Goal: Transaction & Acquisition: Purchase product/service

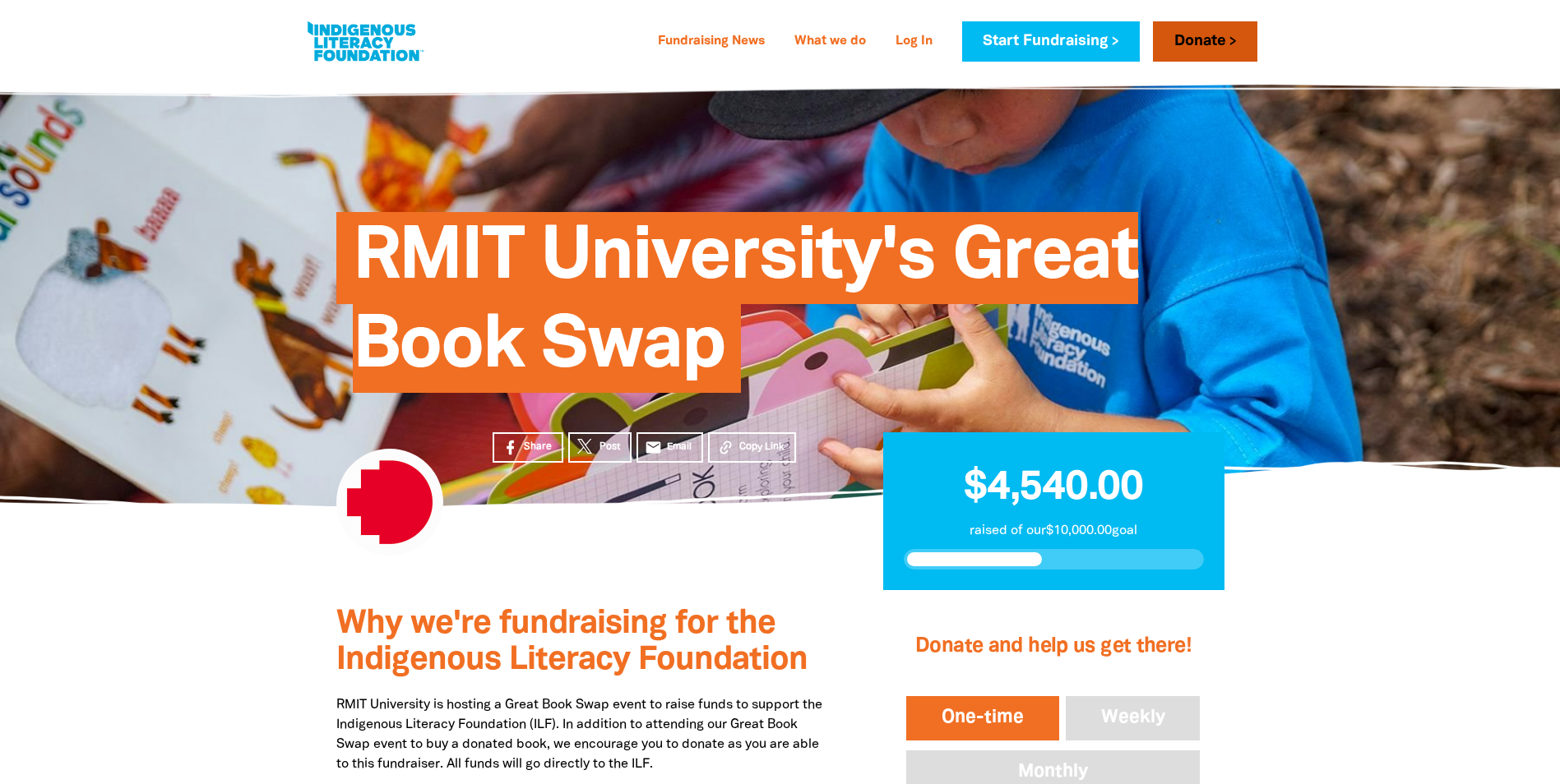
click at [1213, 30] on link "Donate" at bounding box center [1205, 41] width 104 height 40
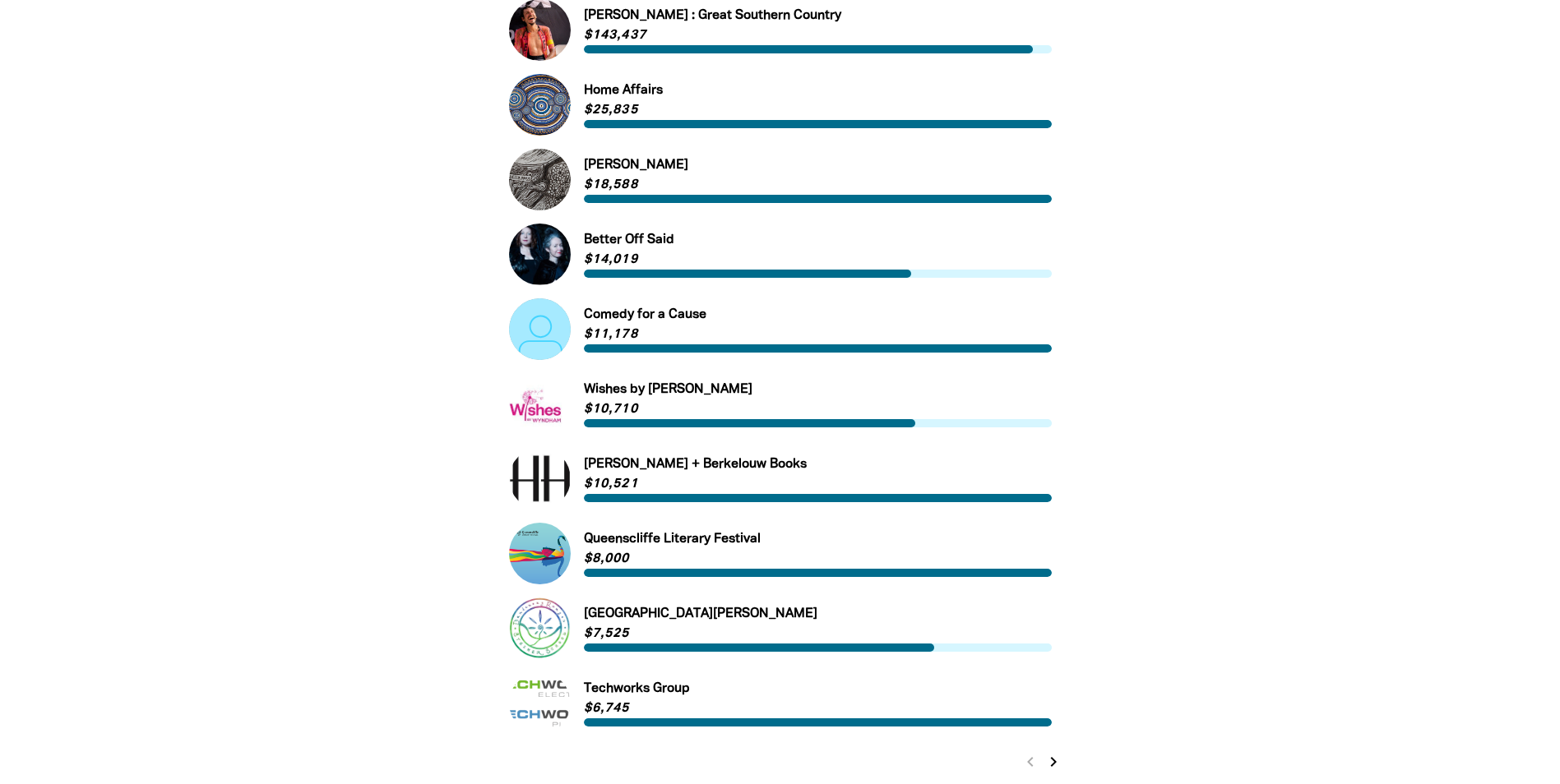
scroll to position [82, 0]
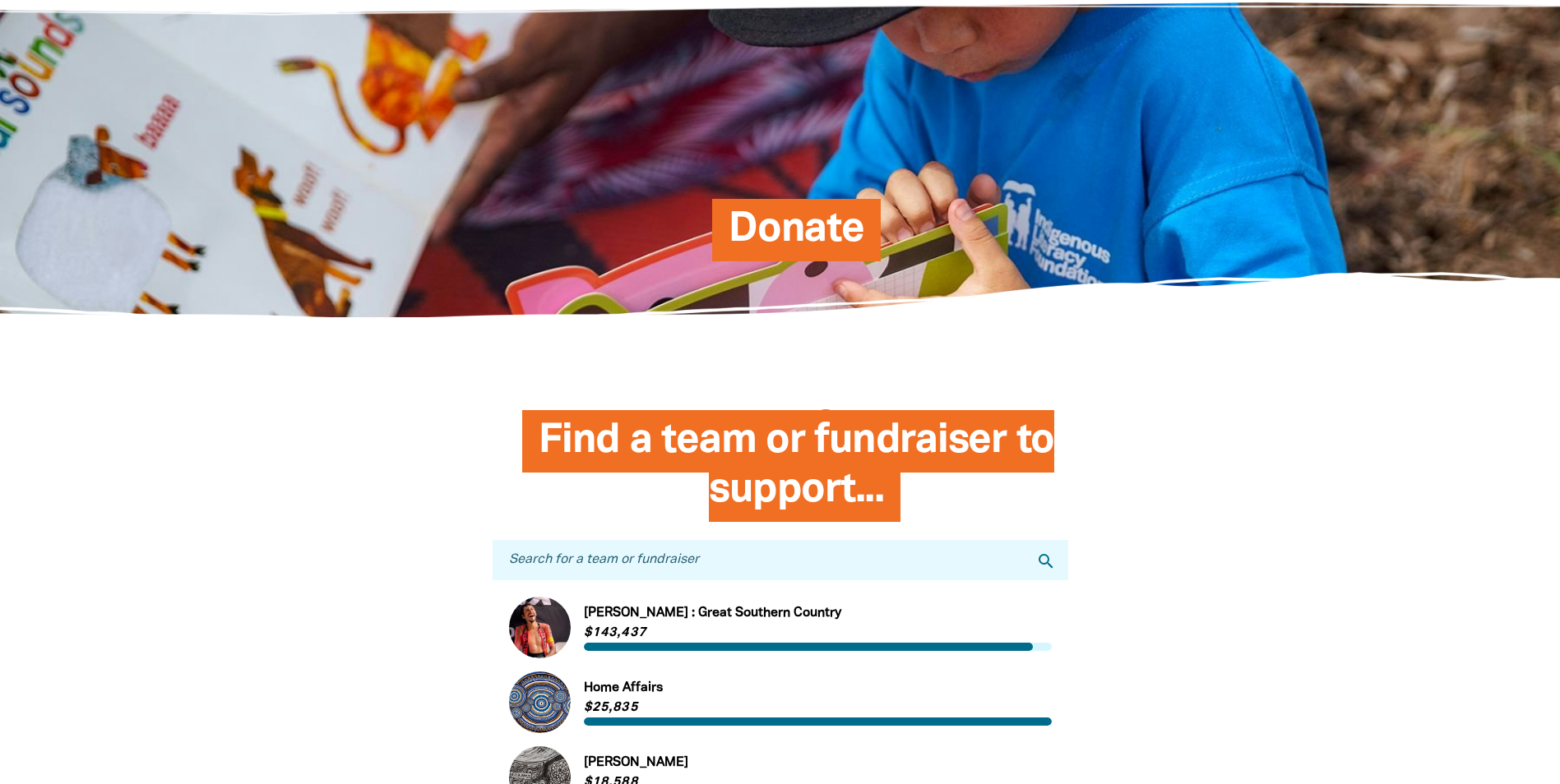
click at [718, 557] on input "Search for a team or fundraiser" at bounding box center [780, 560] width 575 height 40
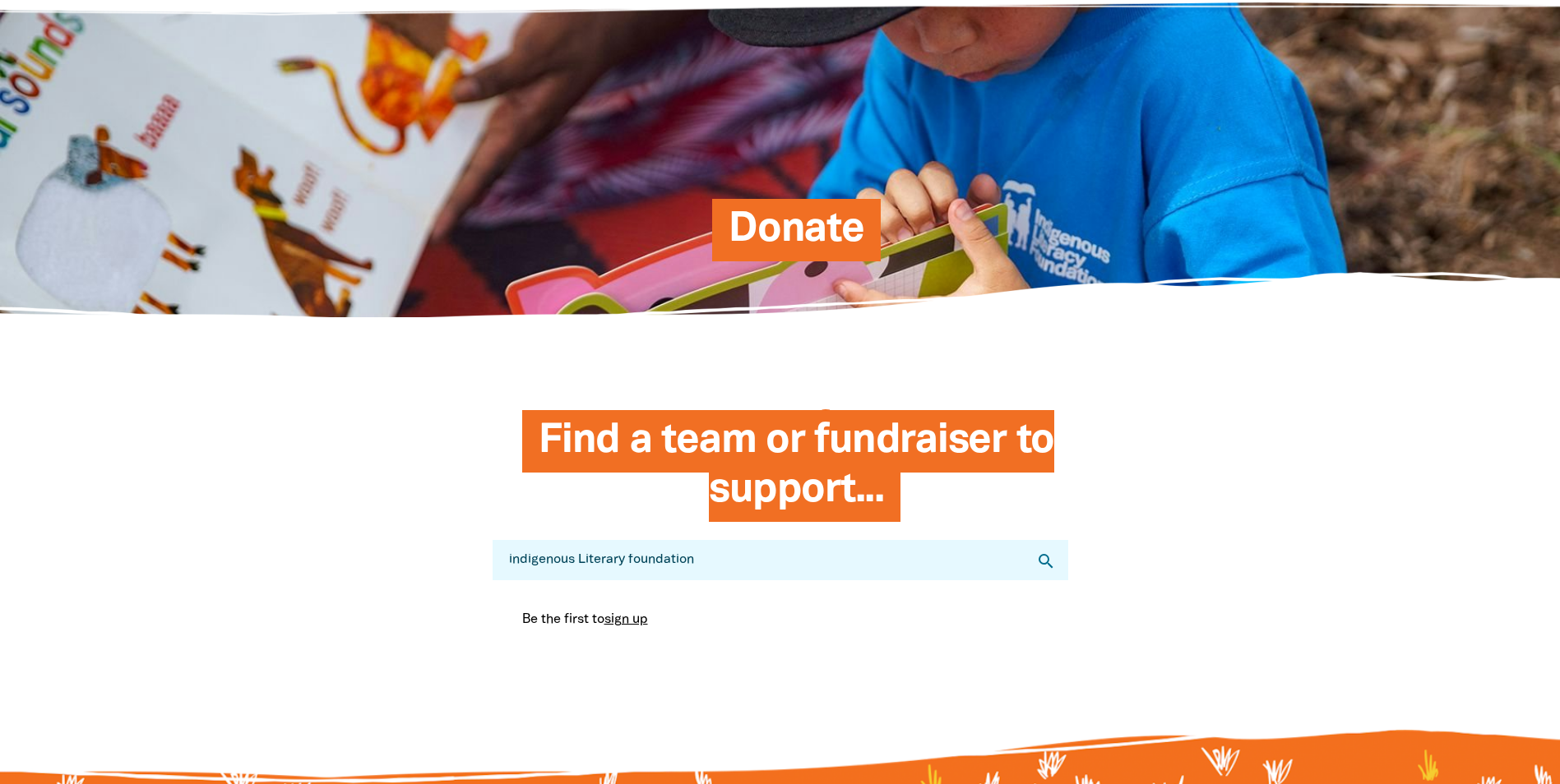
click at [1038, 556] on icon "search" at bounding box center [1046, 561] width 19 height 19
click at [503, 568] on input "indigenous Literary foundation" at bounding box center [780, 560] width 575 height 40
type input "rmit indigenous Literary foundation"
click at [1043, 563] on icon "search" at bounding box center [1046, 561] width 19 height 19
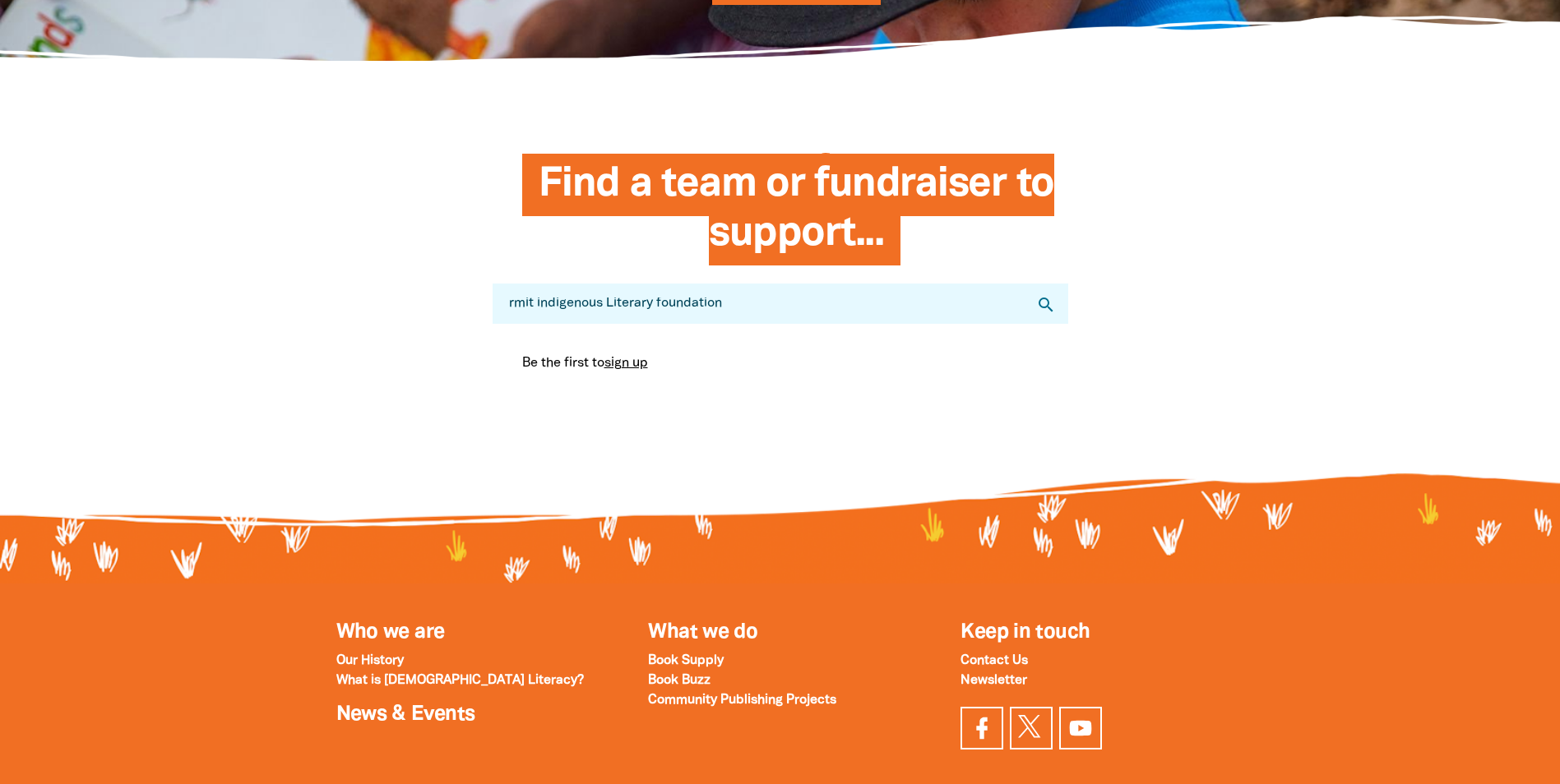
scroll to position [0, 0]
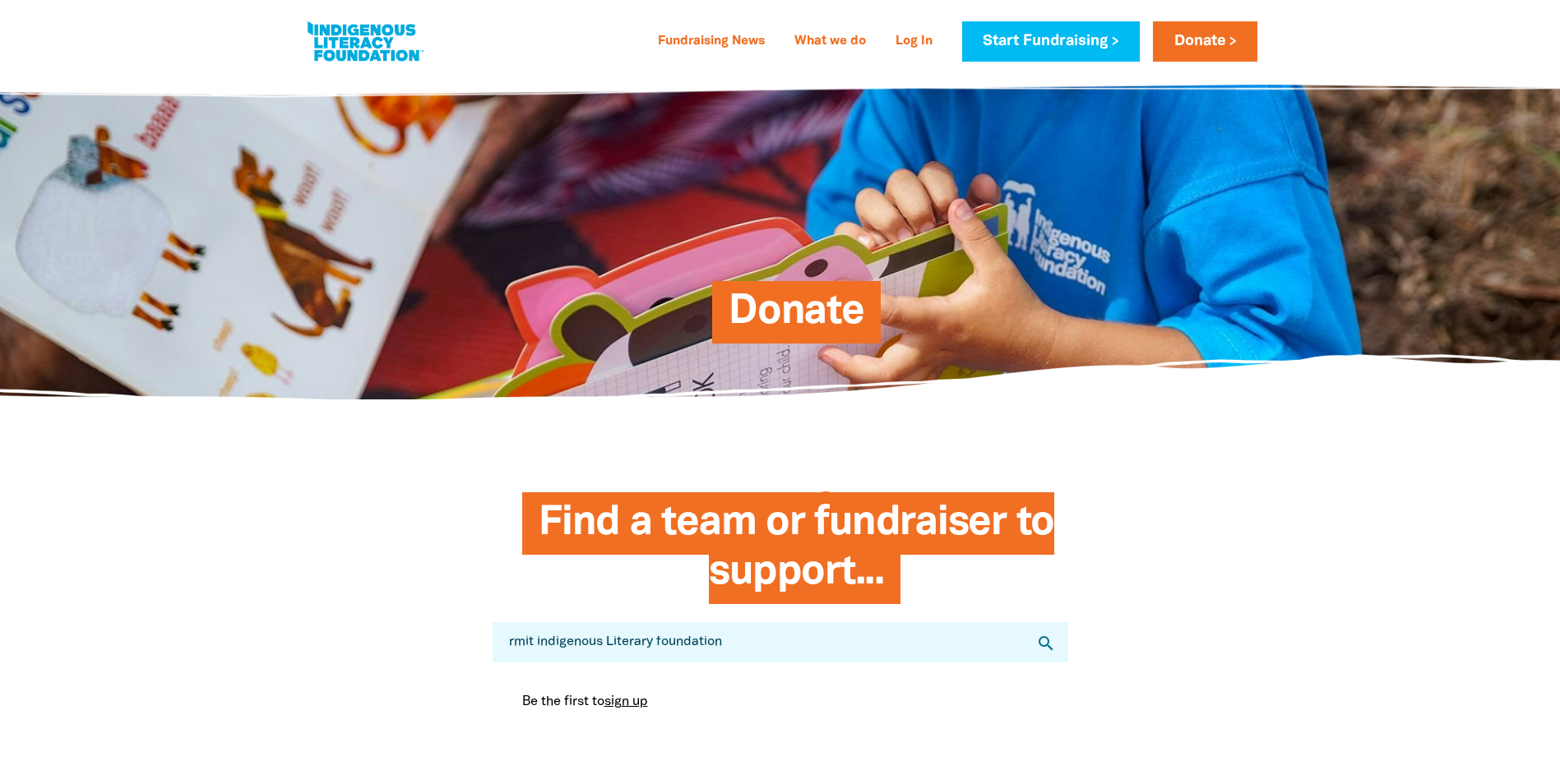
drag, startPoint x: 745, startPoint y: 651, endPoint x: 413, endPoint y: 652, distance: 332.0
click at [413, 652] on div "Find a team or fundraiser to support... Search for a team or fundraiser rmit in…" at bounding box center [780, 628] width 987 height 324
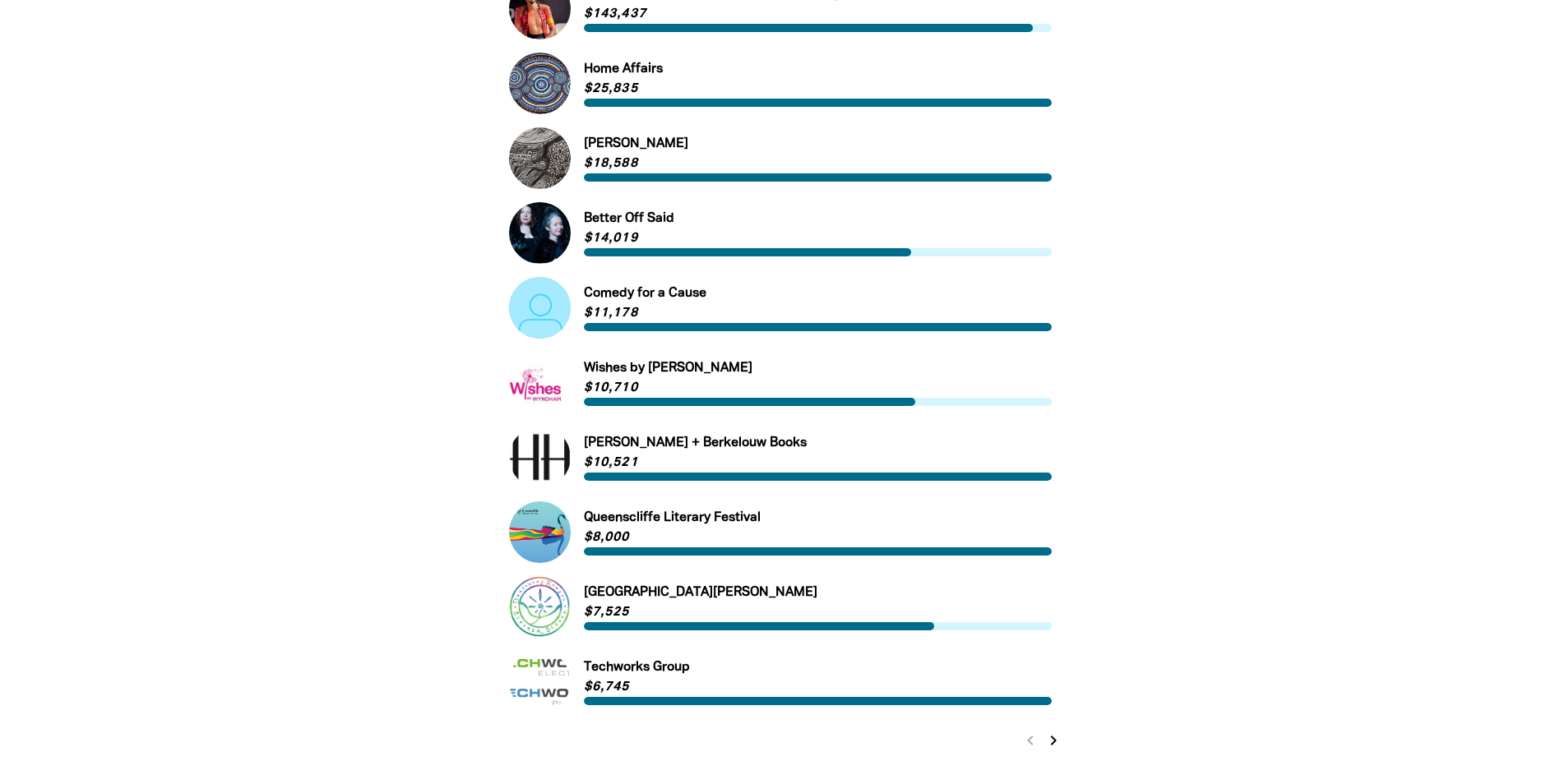
scroll to position [740, 0]
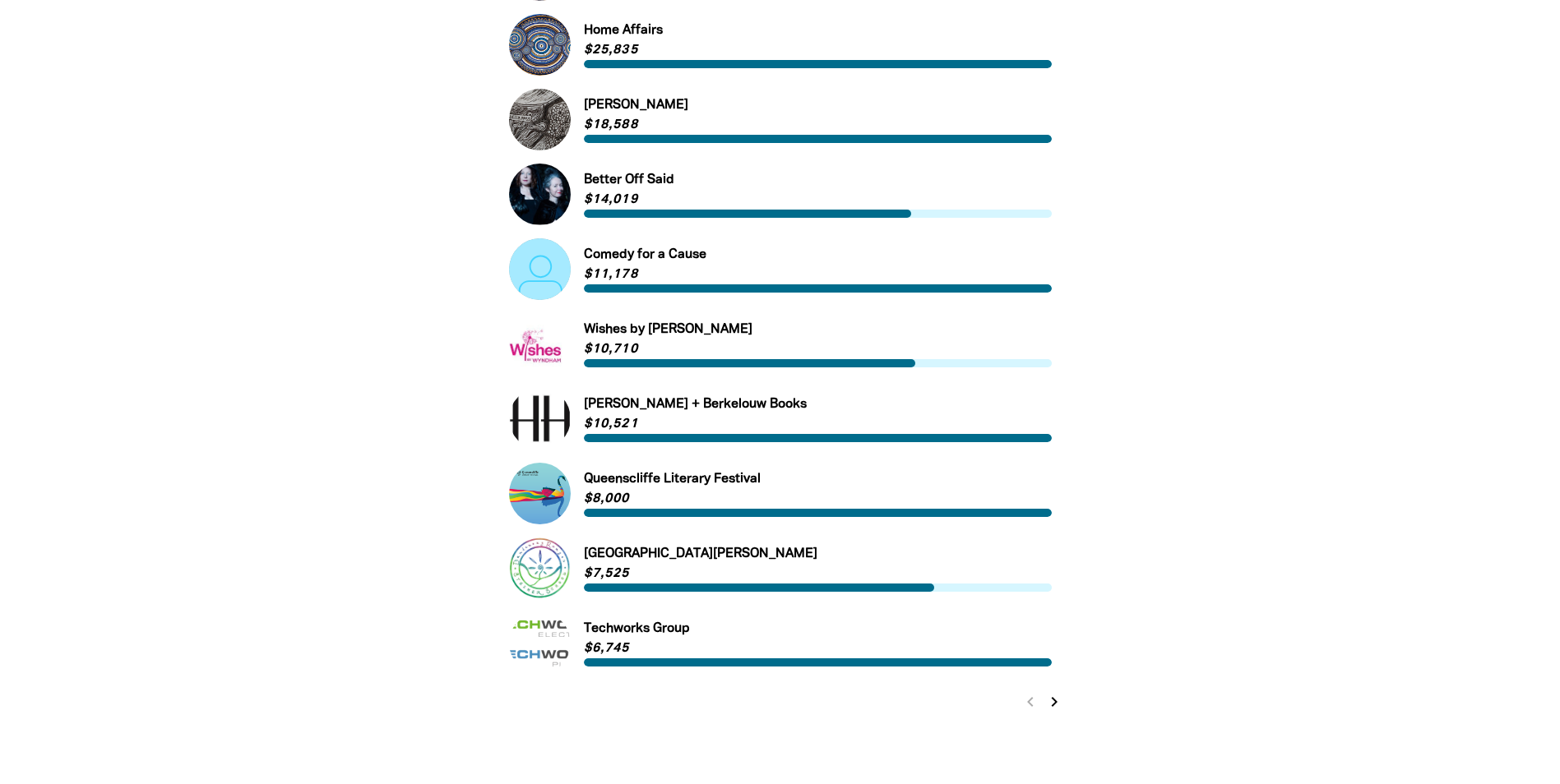
click at [1060, 708] on icon "chevron_right" at bounding box center [1054, 701] width 19 height 19
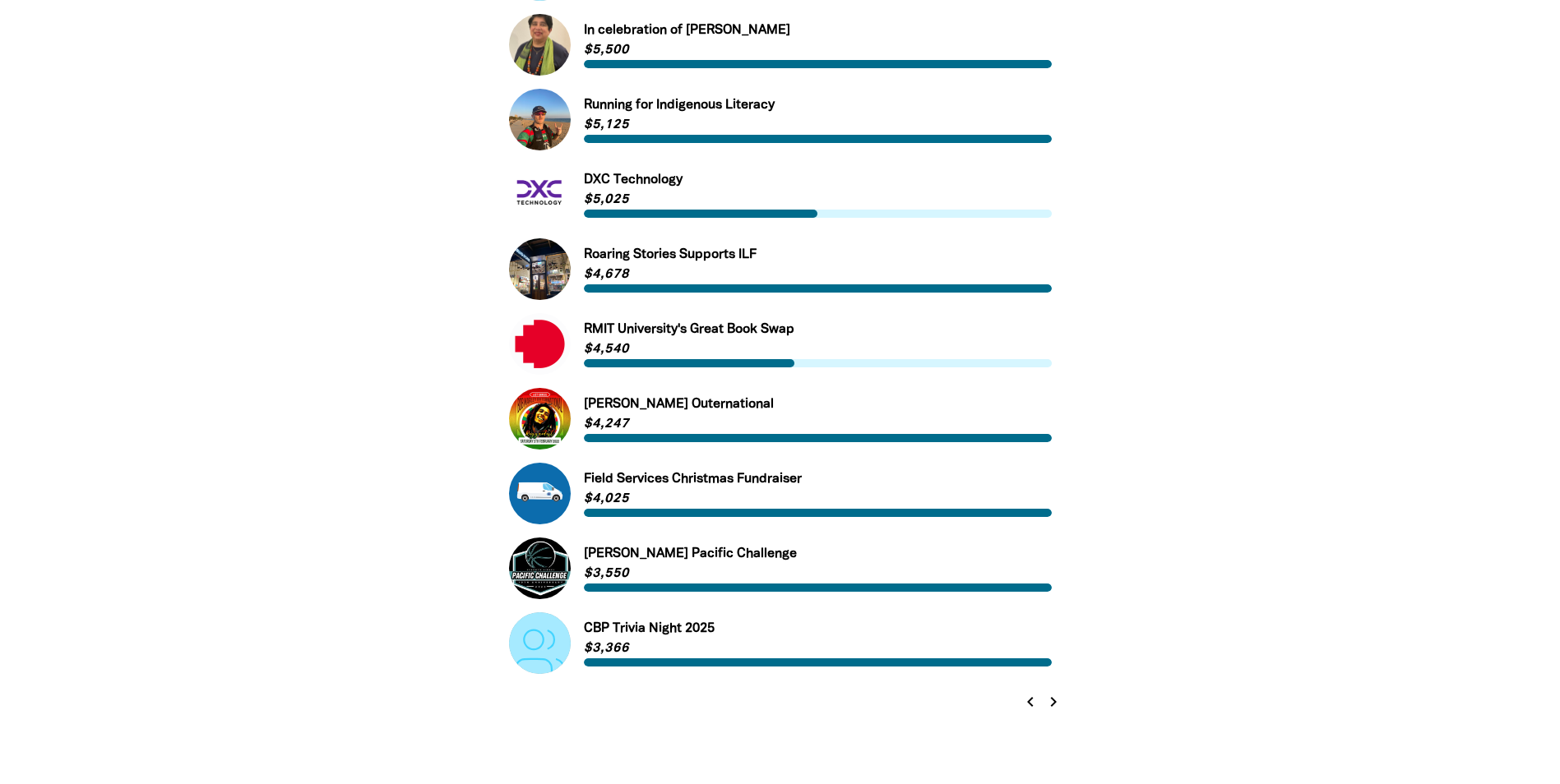
click at [612, 352] on link "Link to [GEOGRAPHIC_DATA]'s Great Book Swap" at bounding box center [780, 343] width 543 height 62
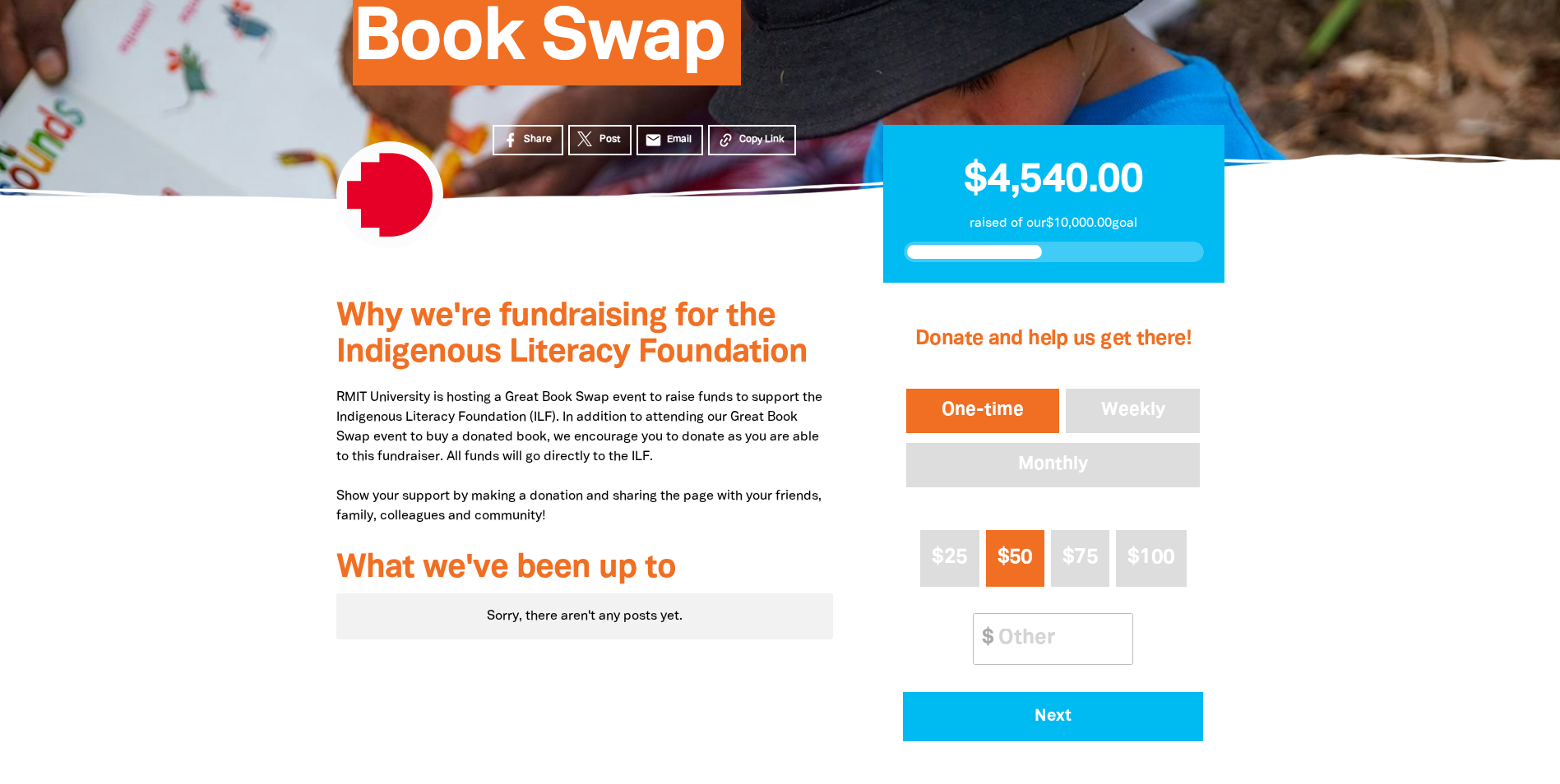
scroll to position [329, 0]
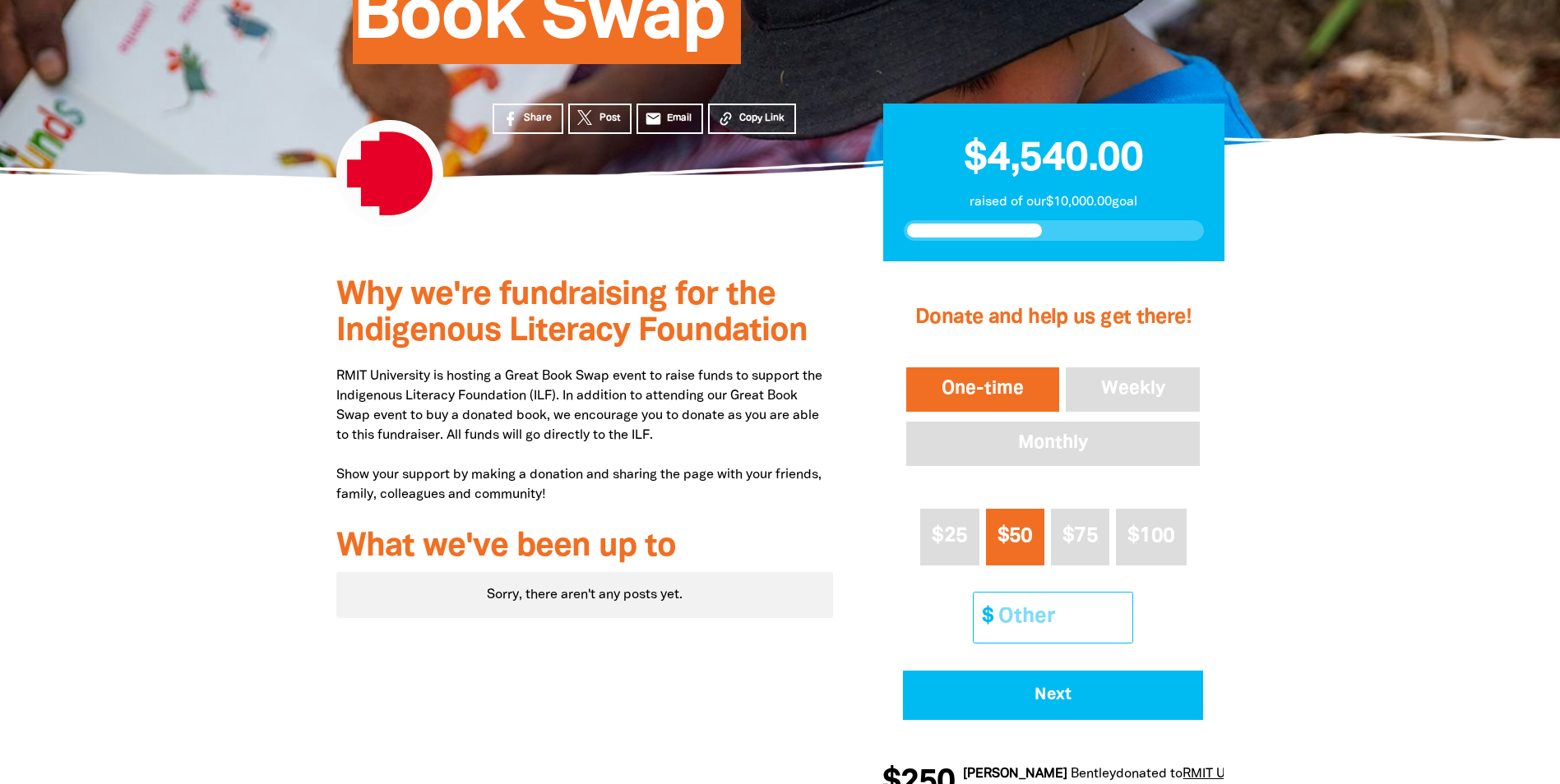
click at [1053, 621] on input "Other Amount" at bounding box center [1059, 617] width 145 height 51
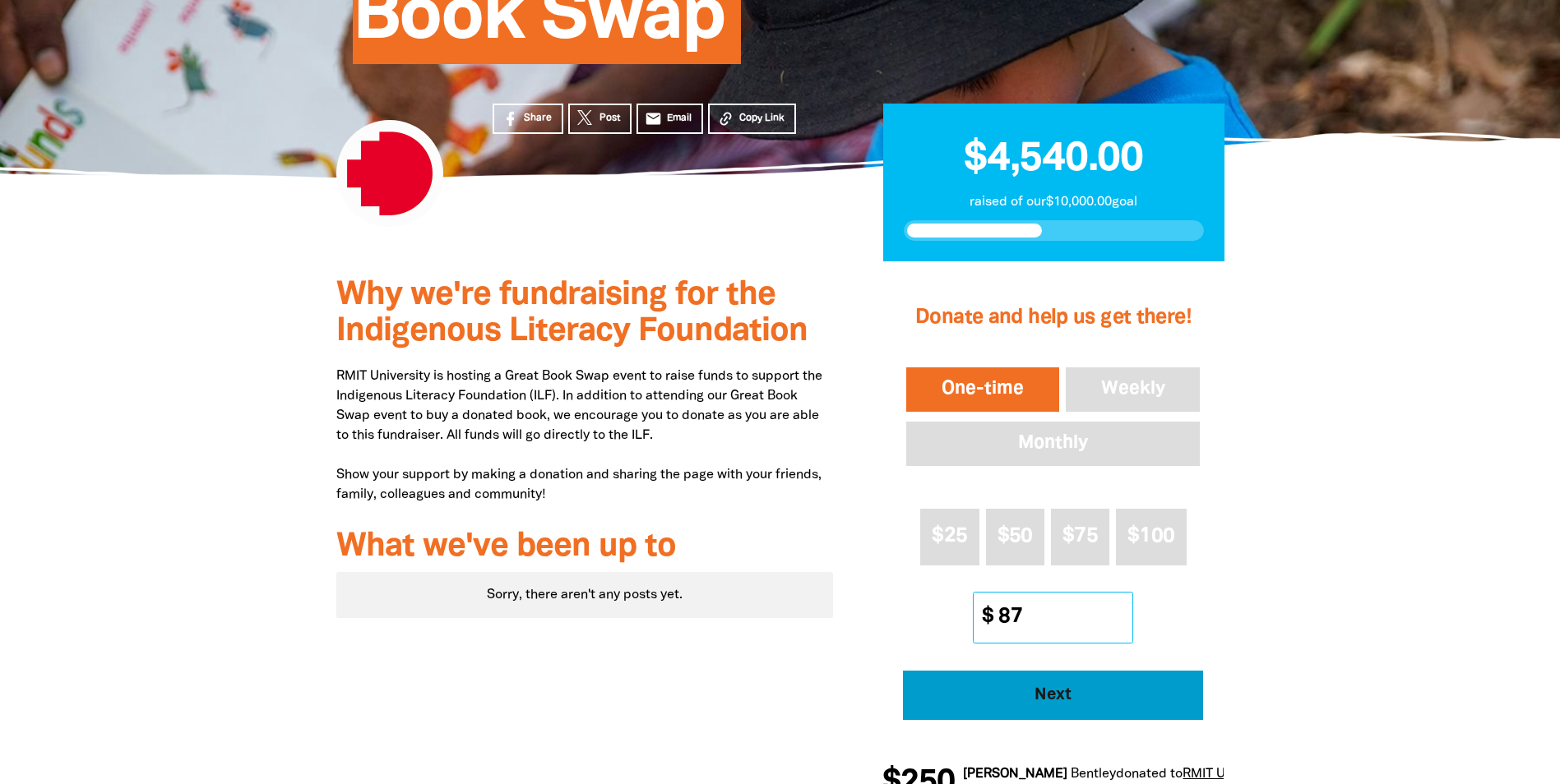
type input "87"
click at [1061, 698] on span "Next" at bounding box center [1053, 696] width 255 height 17
select select "AU"
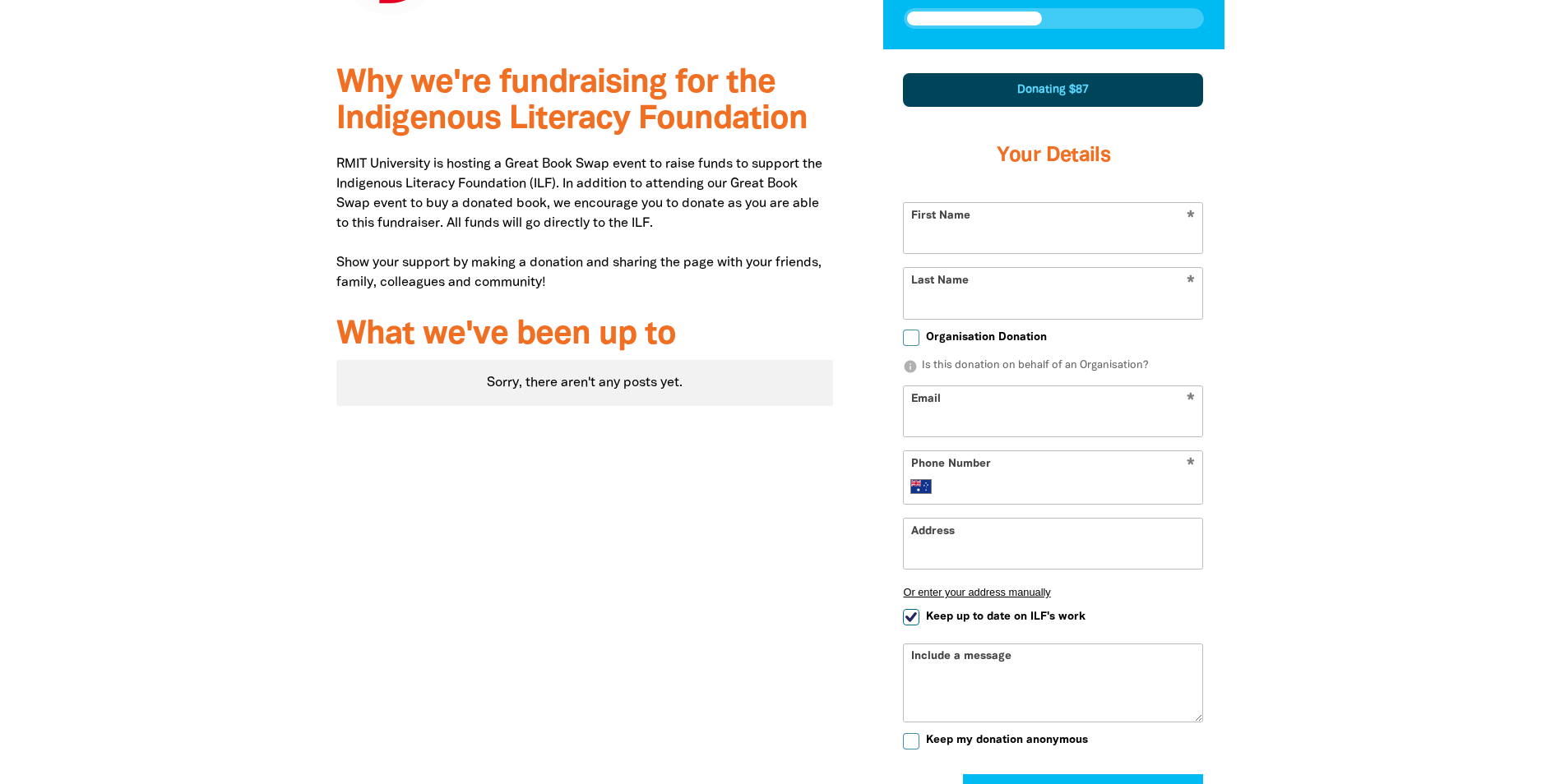
scroll to position [571, 0]
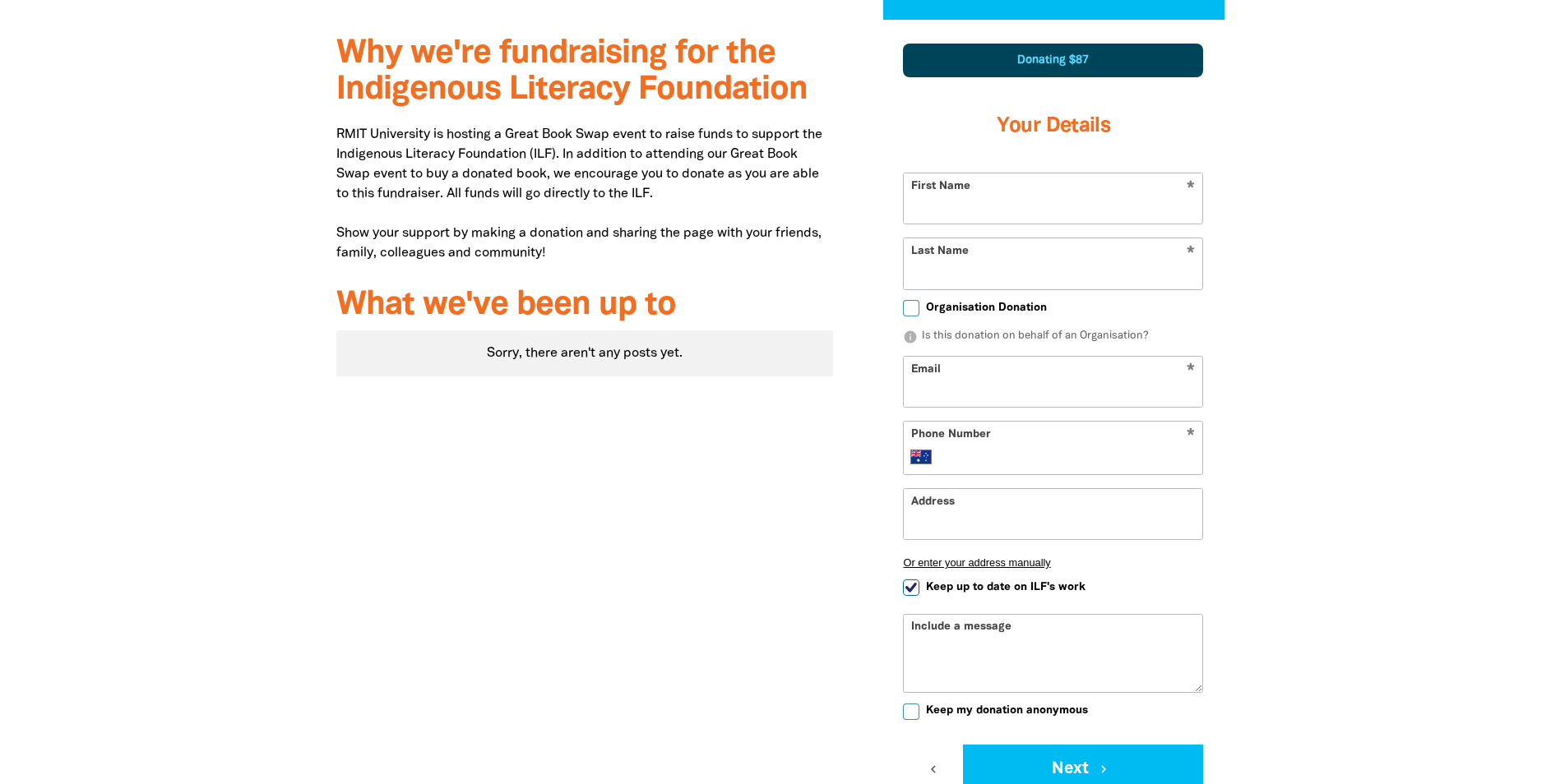
click at [996, 212] on input "First Name" at bounding box center [1053, 199] width 298 height 51
type input "[PERSON_NAME]"
type input "Siedses"
click at [1091, 390] on input "Email" at bounding box center [1053, 382] width 298 height 51
type input "[PERSON_NAME][EMAIL_ADDRESS][DOMAIN_NAME]"
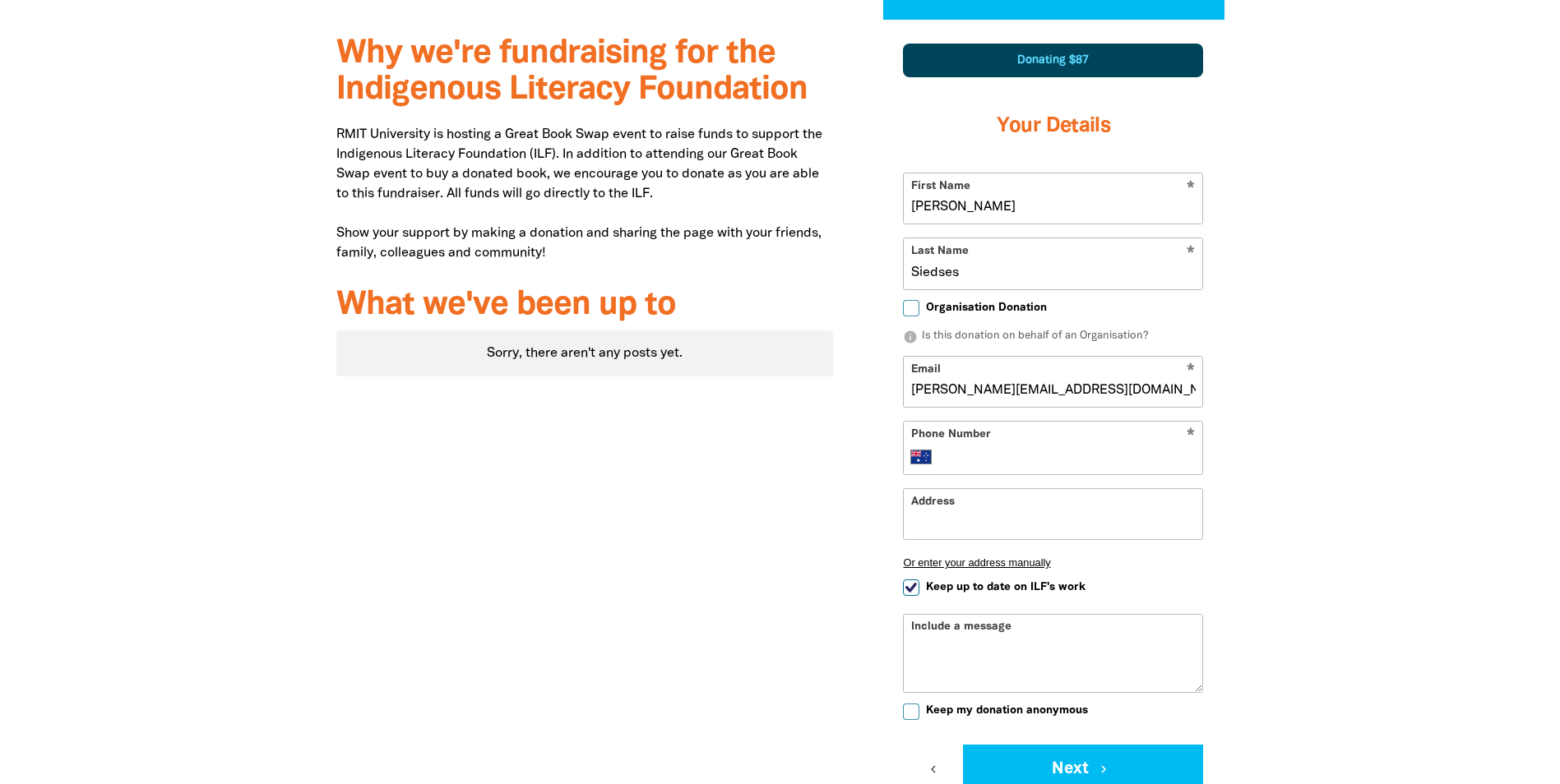
type input "[PHONE_NUMBER]"
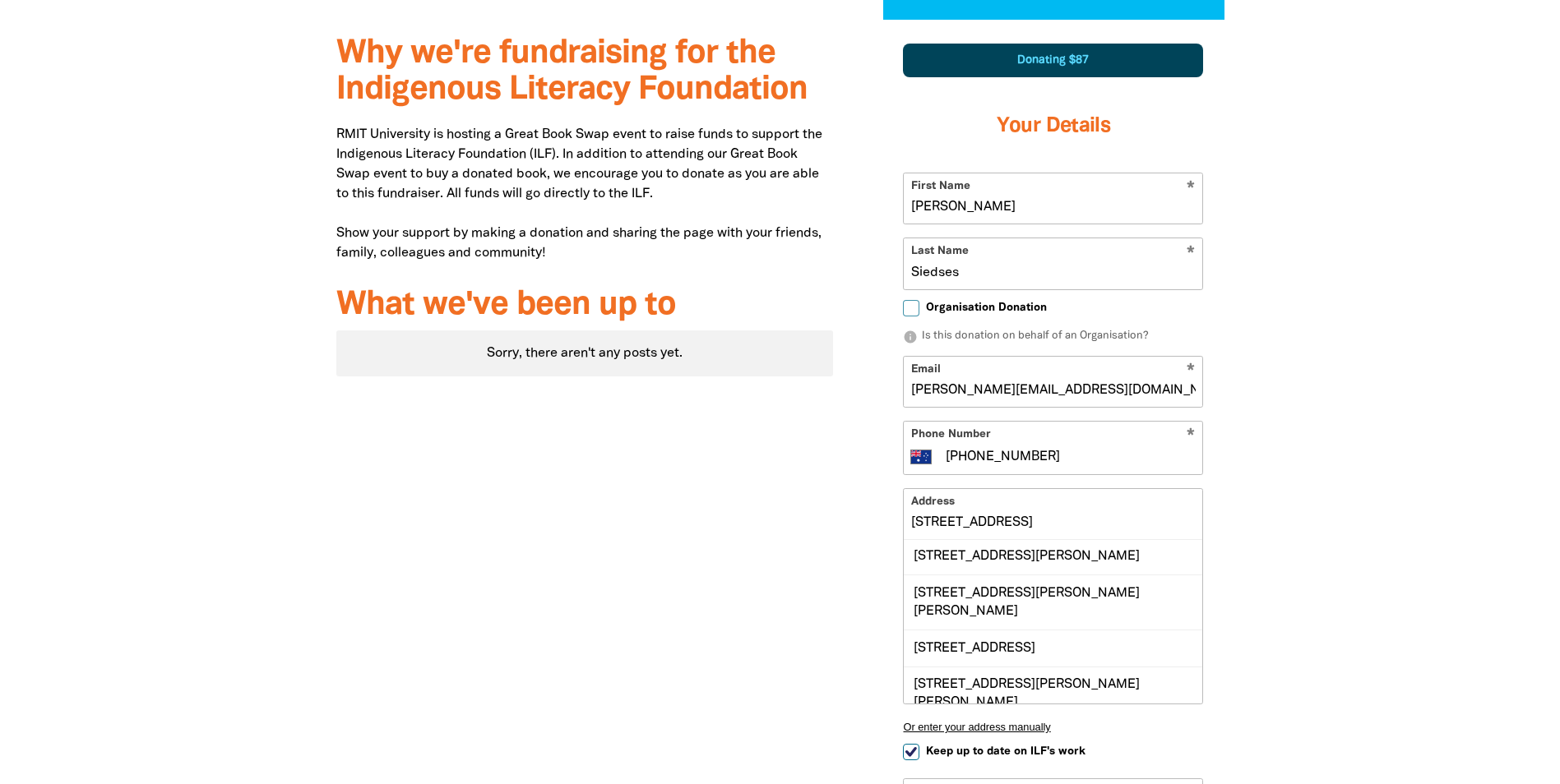
scroll to position [0, 0]
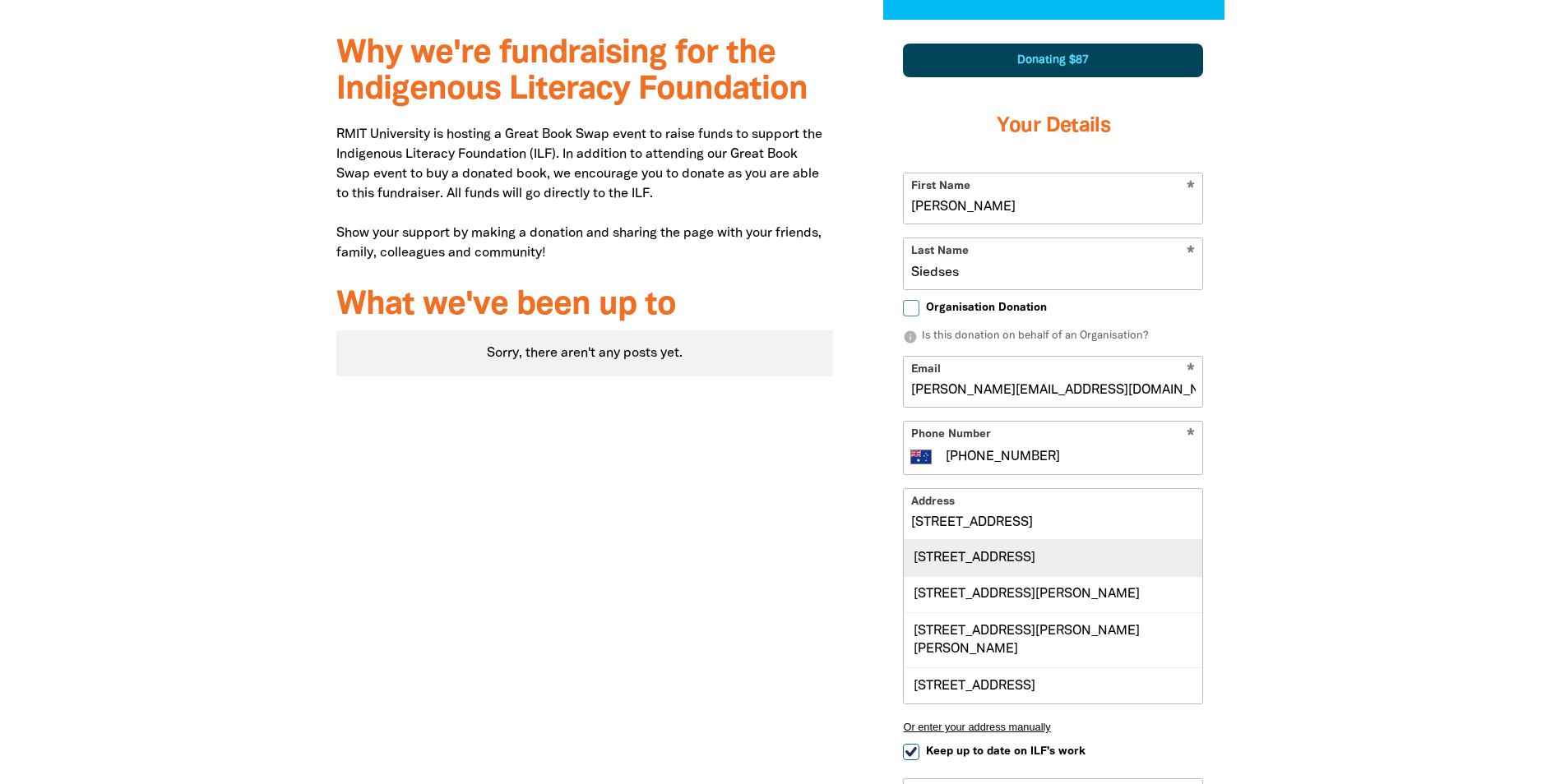
click at [1101, 570] on div "[STREET_ADDRESS]" at bounding box center [1053, 558] width 298 height 35
type input "[STREET_ADDRESS]"
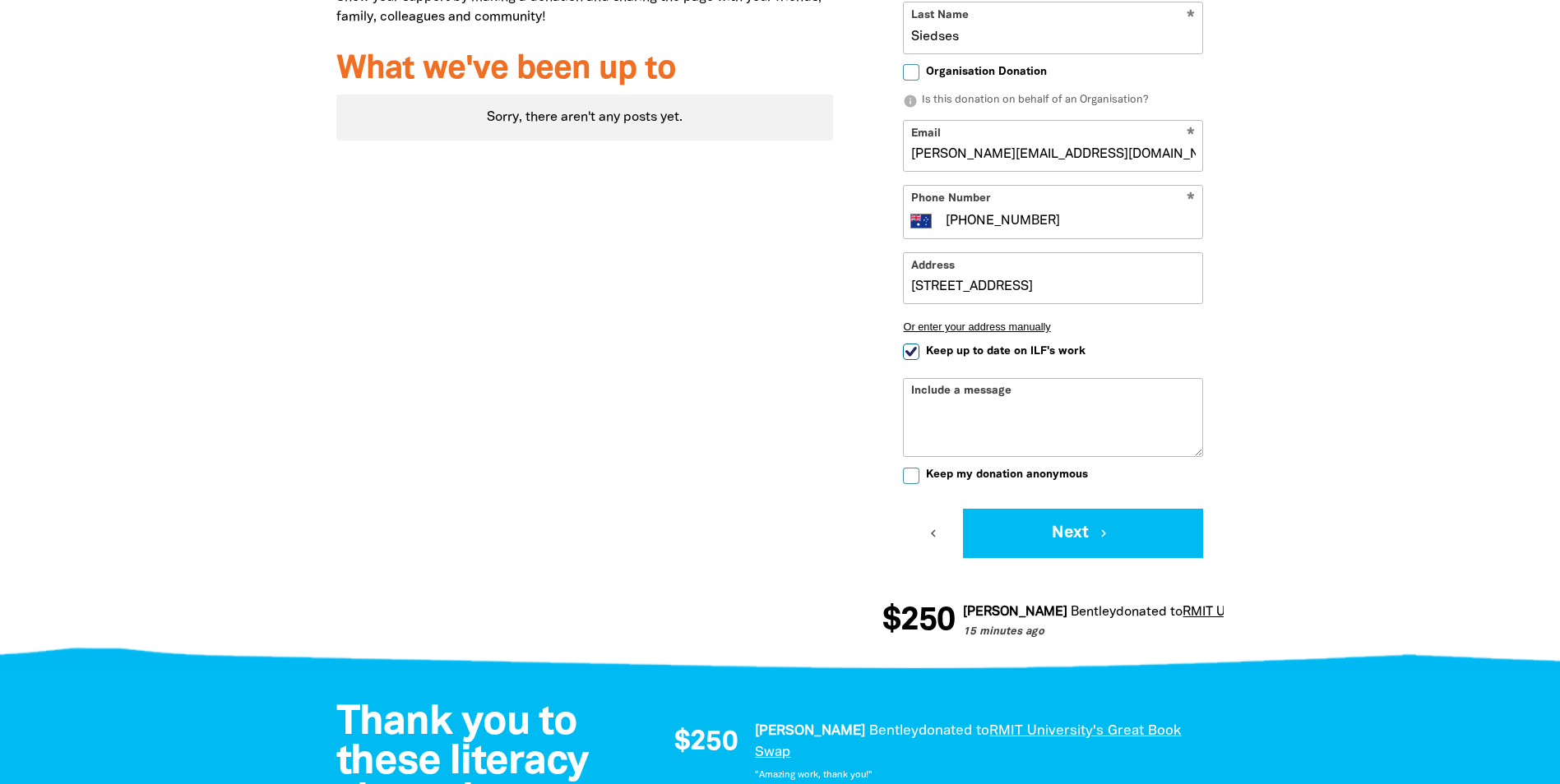
scroll to position [817, 0]
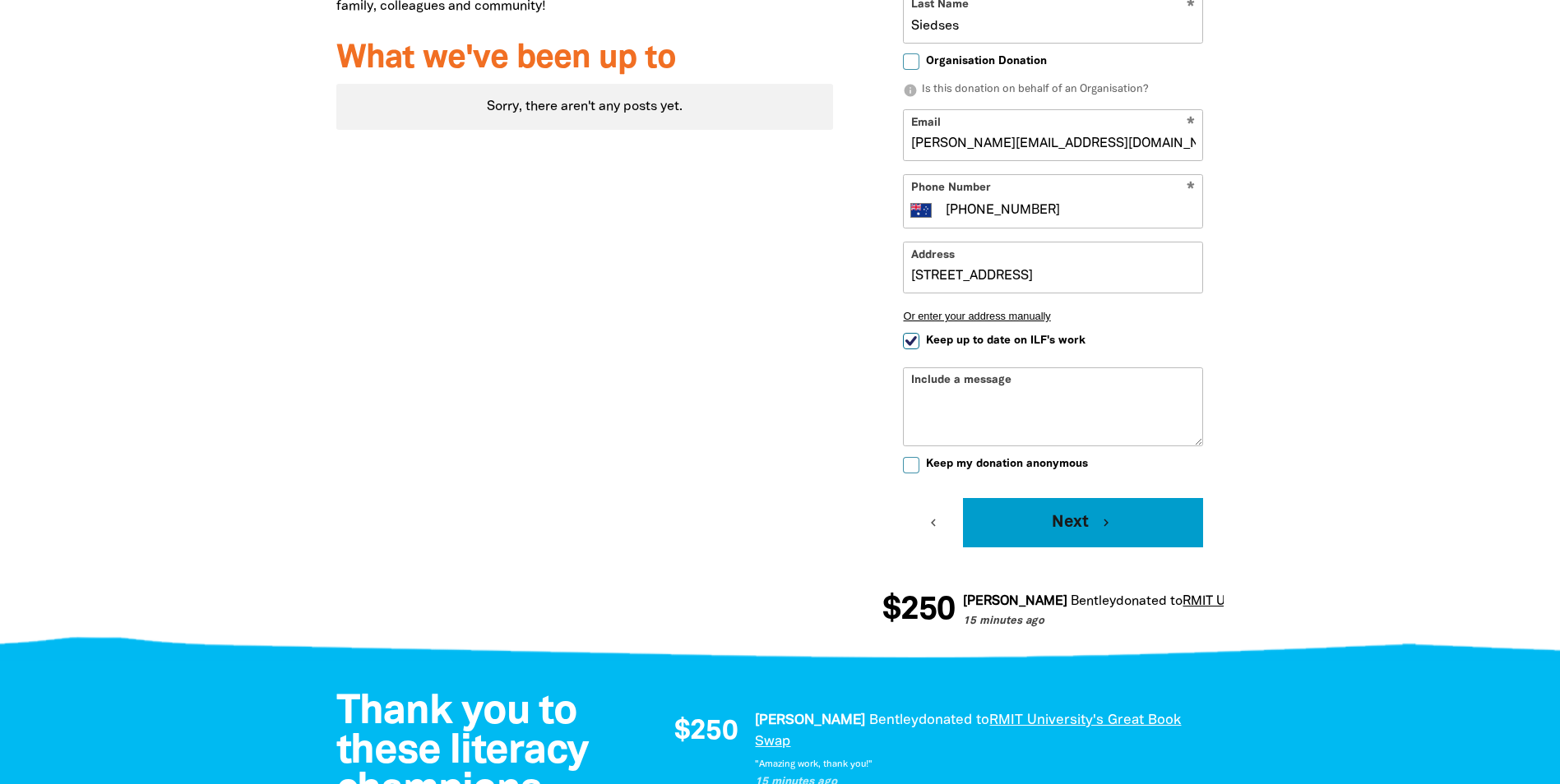
click at [1076, 536] on button "Next chevron_right" at bounding box center [1082, 523] width 240 height 50
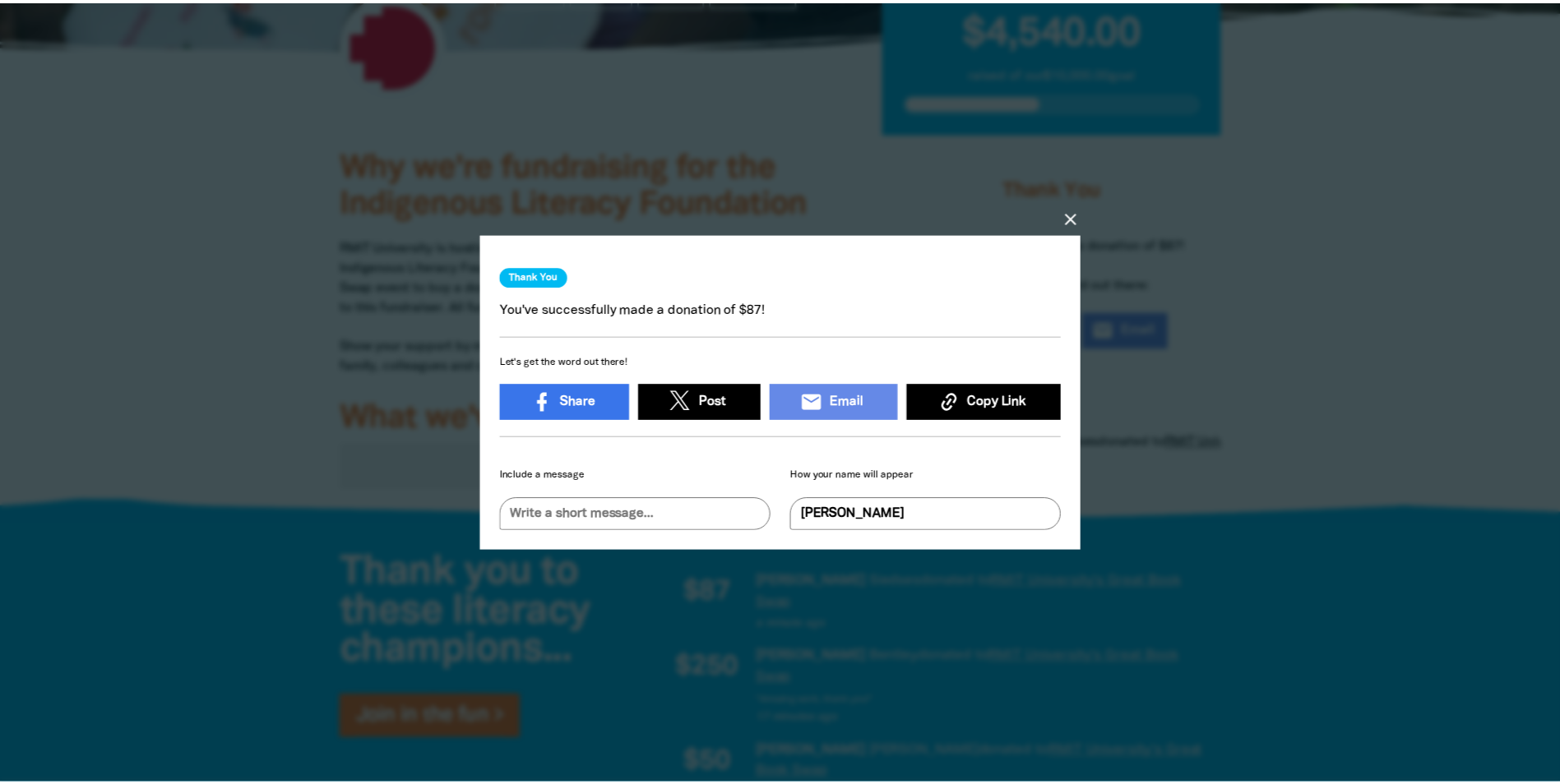
scroll to position [10, 0]
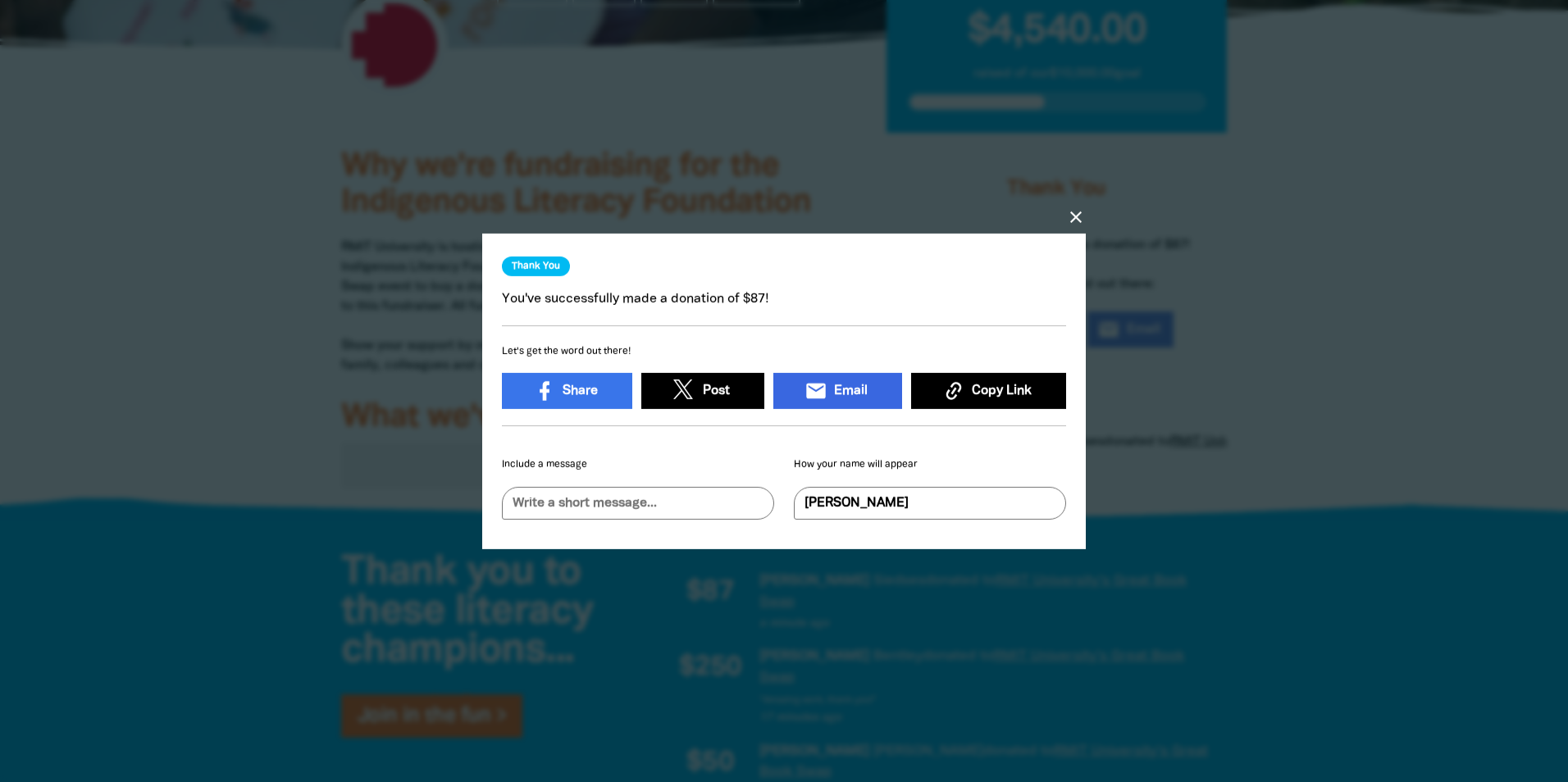
click at [825, 384] on link "email Email" at bounding box center [838, 391] width 129 height 36
click at [1075, 209] on icon "close" at bounding box center [1076, 216] width 19 height 19
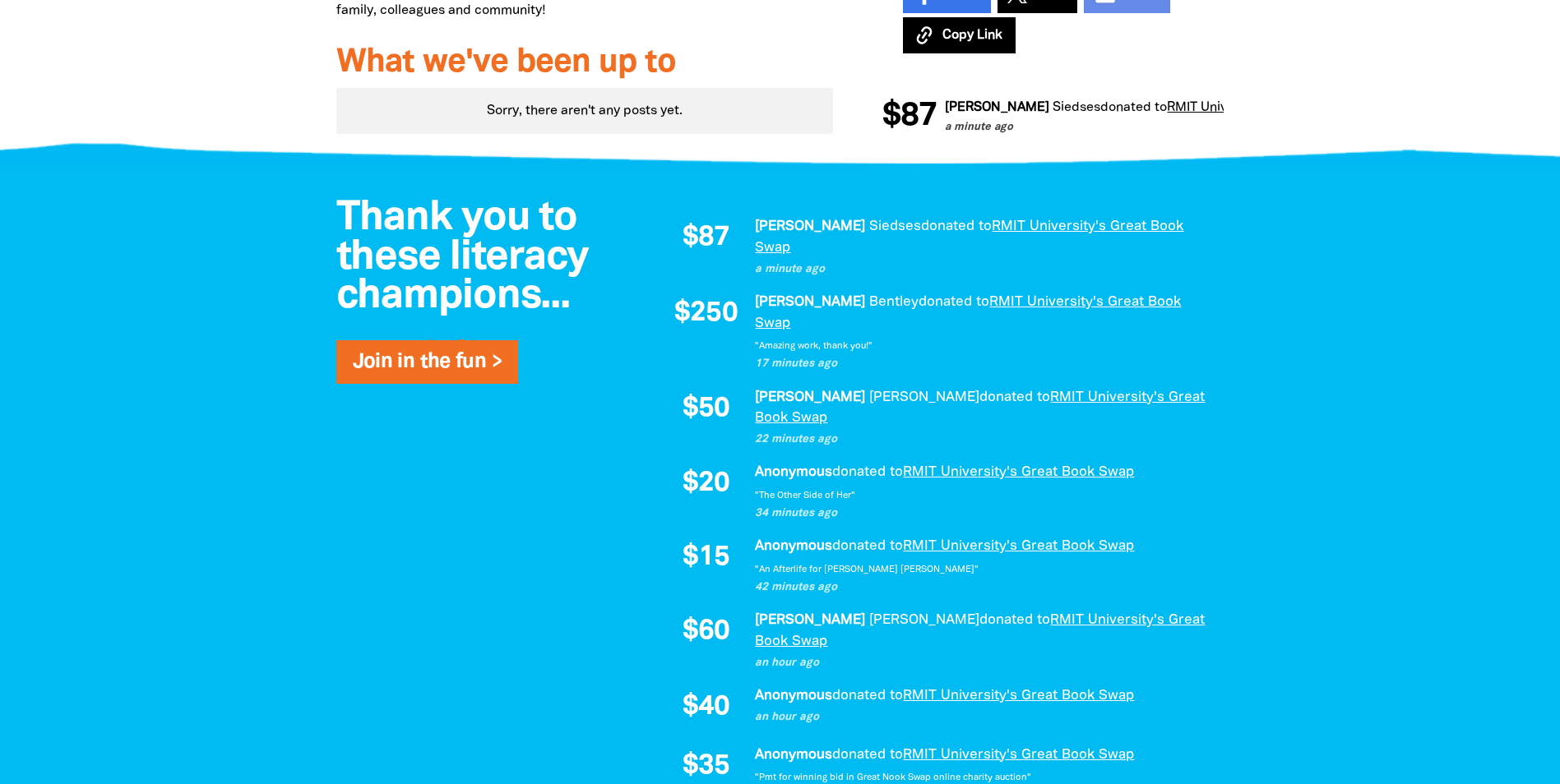
scroll to position [786, 0]
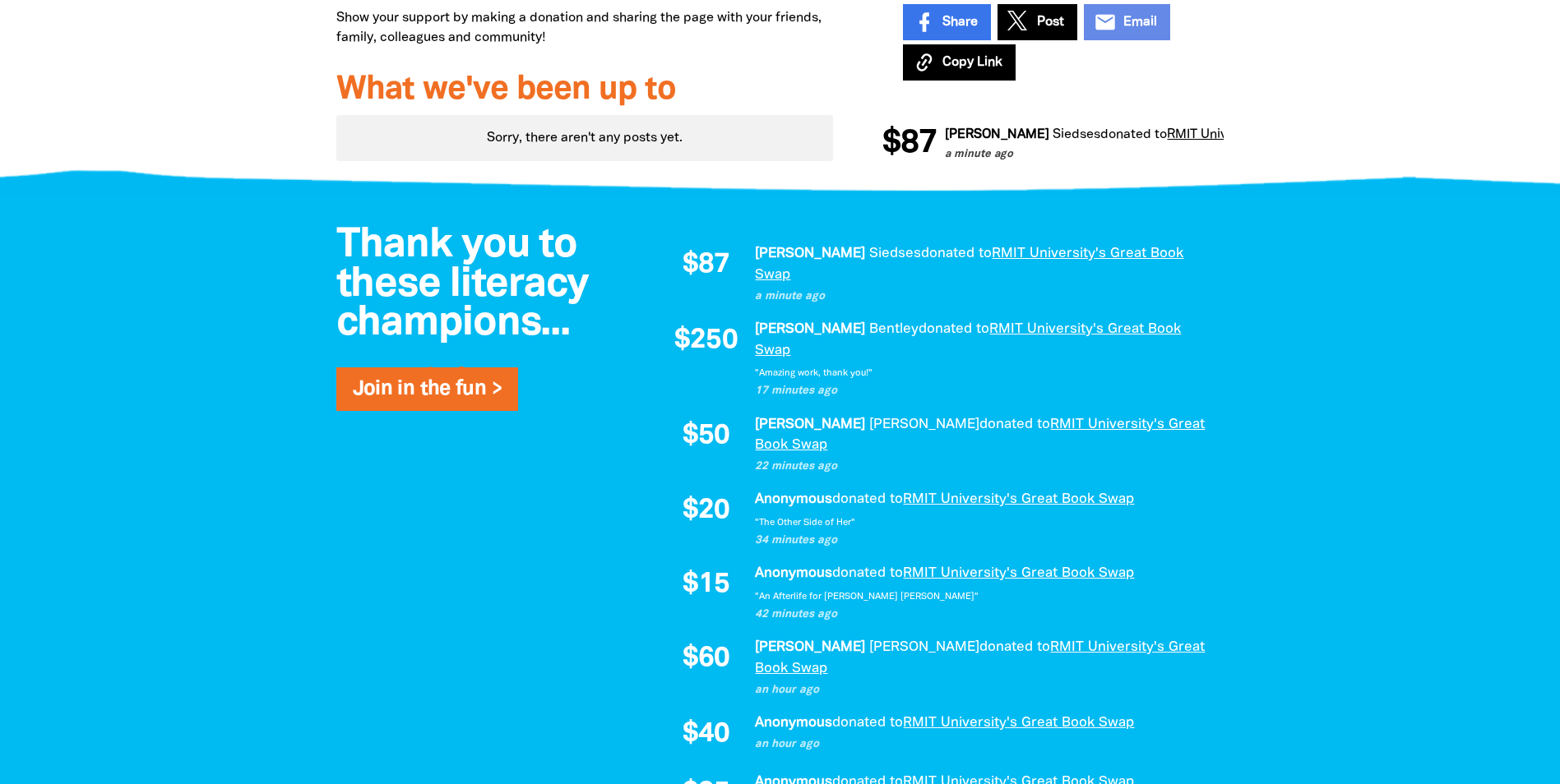
click at [1023, 251] on link "RMIT University's Great Book Swap" at bounding box center [969, 264] width 429 height 34
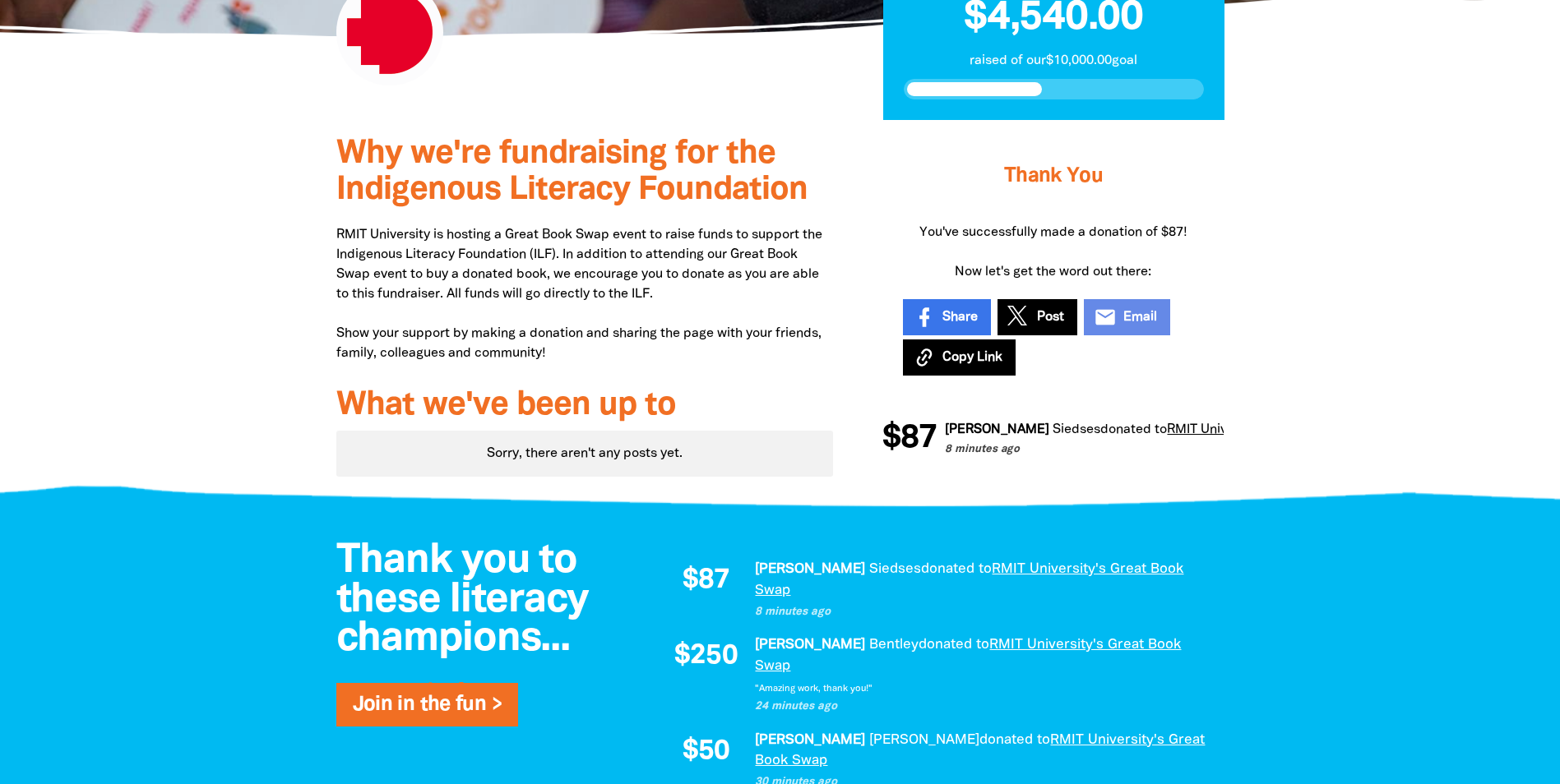
scroll to position [0, 0]
